Goal: Task Accomplishment & Management: Use online tool/utility

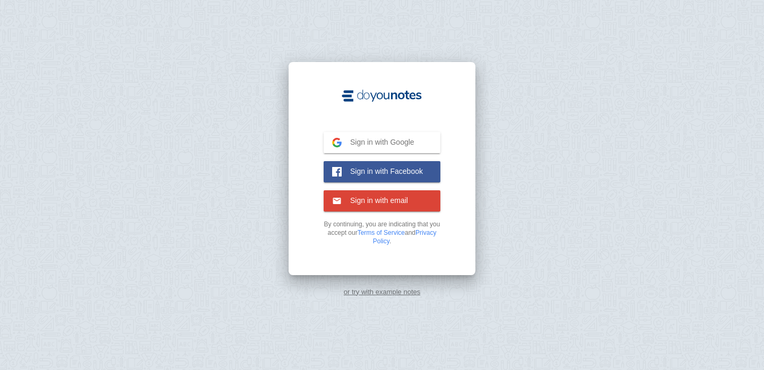
click at [354, 139] on span "Sign in with Google" at bounding box center [378, 142] width 73 height 10
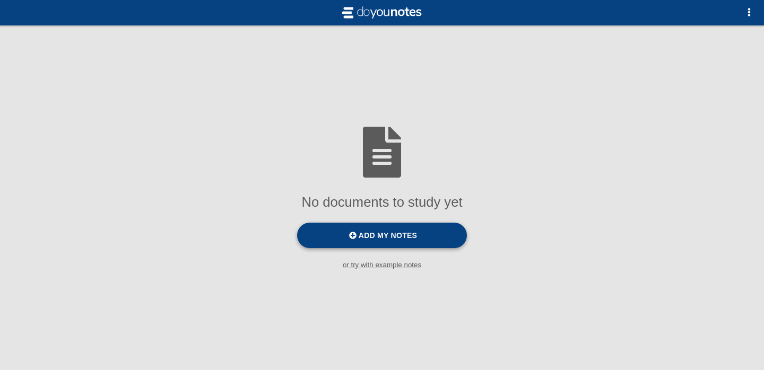
click at [426, 232] on label "Add my notes" at bounding box center [382, 235] width 170 height 25
click at [0, 0] on input "Add my notes" at bounding box center [0, 0] width 0 height 0
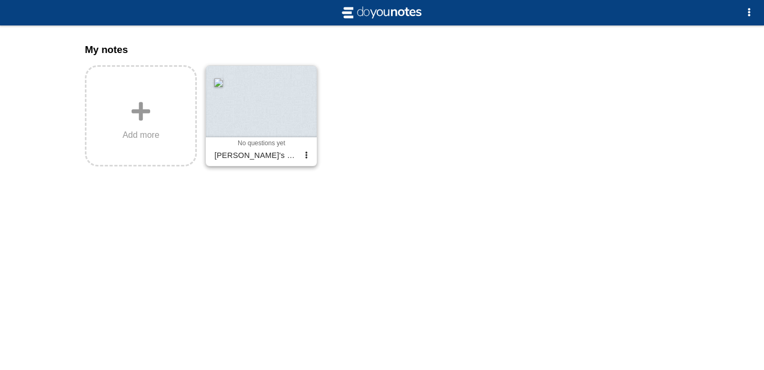
click at [264, 116] on div at bounding box center [261, 102] width 111 height 72
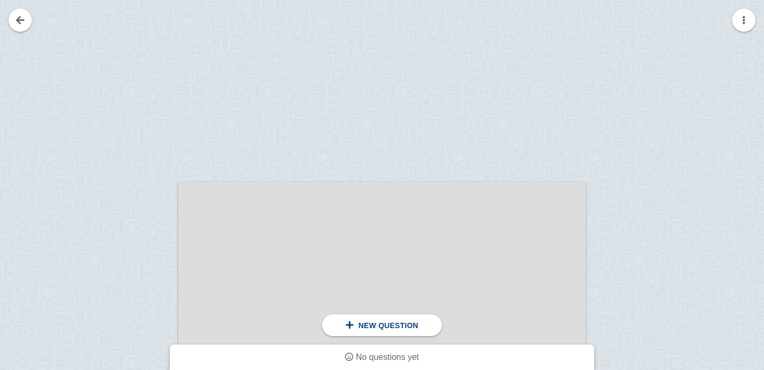
scroll to position [471, 0]
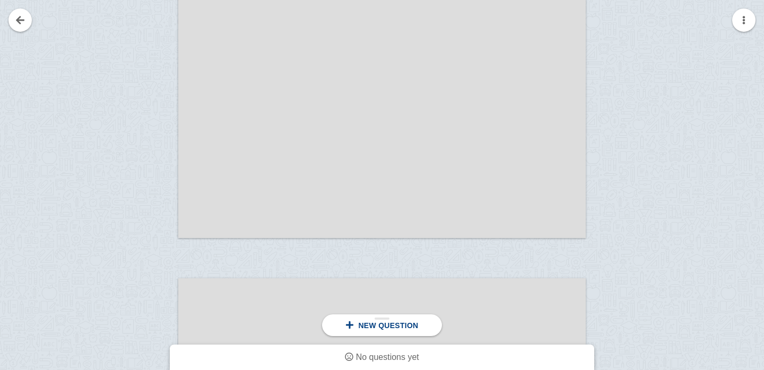
click at [346, 326] on span at bounding box center [349, 325] width 8 height 8
click at [368, 333] on div "New question" at bounding box center [381, 325] width 119 height 22
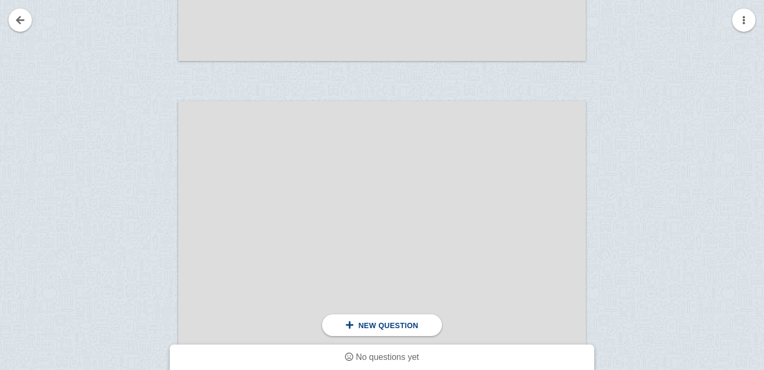
scroll to position [613, 0]
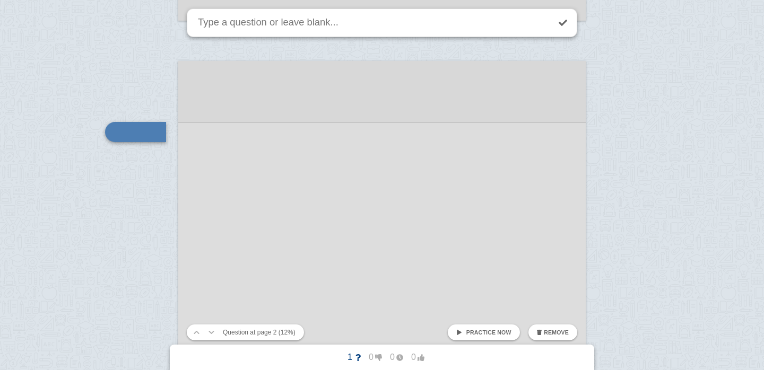
click at [247, 360] on div "1 0 0 0 No questions yet" at bounding box center [381, 357] width 365 height 17
click at [473, 331] on span "Practice now" at bounding box center [488, 332] width 45 height 6
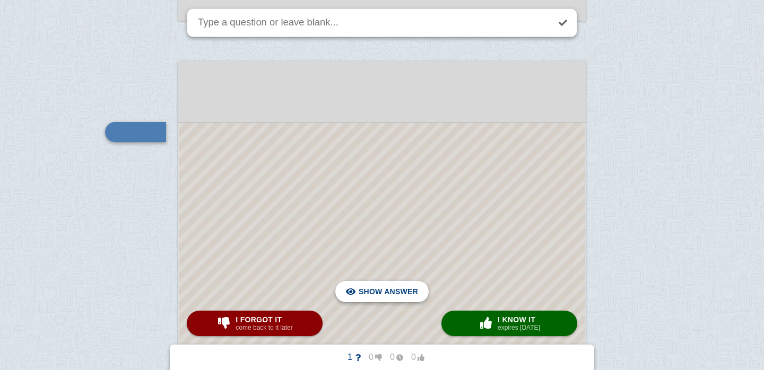
click at [414, 292] on span "Hide answer" at bounding box center [390, 291] width 55 height 23
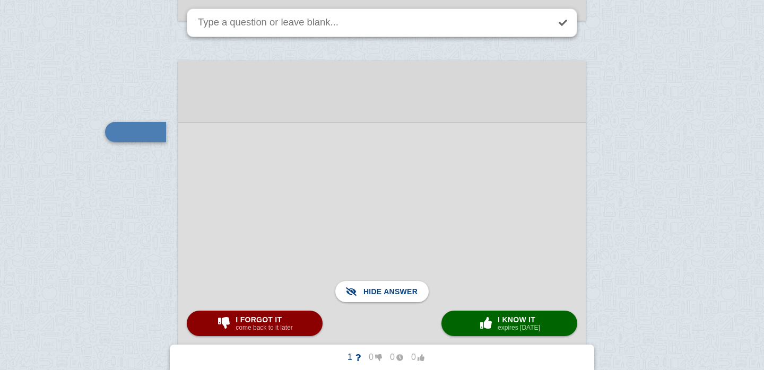
click at [469, 261] on div at bounding box center [381, 355] width 407 height 466
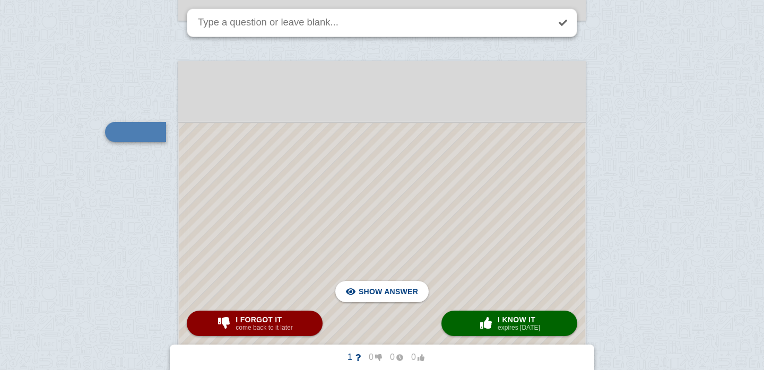
scroll to position [1174, 0]
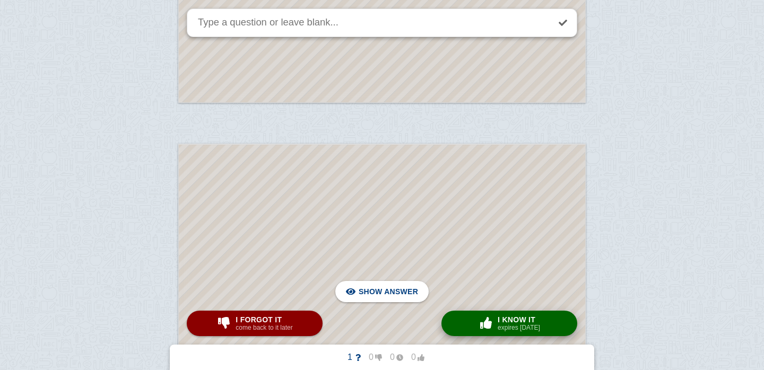
click at [469, 328] on button "× 0 I know it expires in 1 day" at bounding box center [509, 323] width 136 height 25
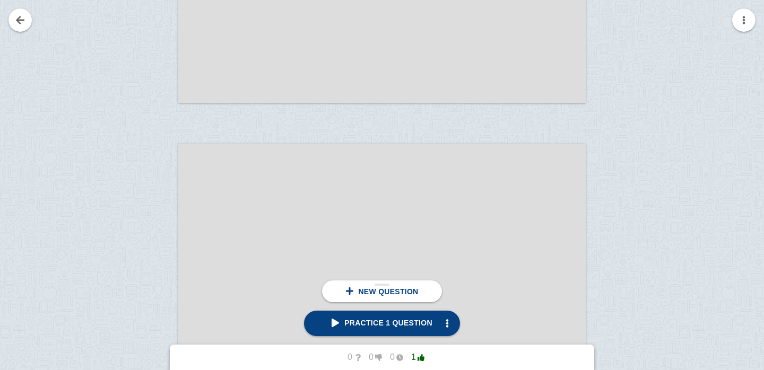
click at [412, 292] on span "New question" at bounding box center [388, 291] width 60 height 8
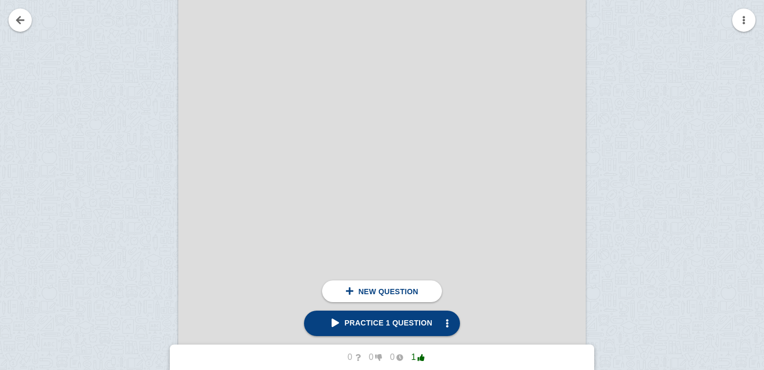
scroll to position [1976, 0]
